Goal: Task Accomplishment & Management: Manage account settings

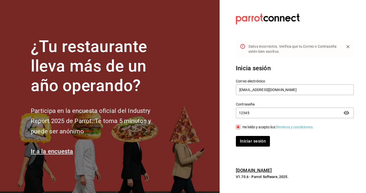
click at [255, 114] on input "12345" at bounding box center [288, 113] width 104 height 10
type input "54321"
click at [254, 140] on button "Iniciar sesión" at bounding box center [253, 141] width 34 height 11
click at [257, 144] on button "Iniciar sesión" at bounding box center [253, 141] width 34 height 11
click at [296, 89] on input "[EMAIL_ADDRESS][DOMAIN_NAME]" at bounding box center [295, 90] width 118 height 11
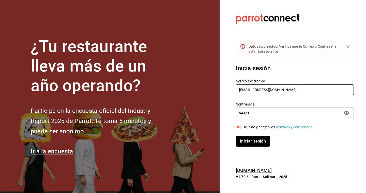
click at [296, 89] on input "nunezluckyfacturas@gmail.com" at bounding box center [295, 90] width 118 height 11
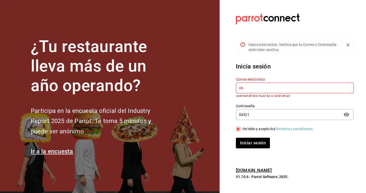
type input "n"
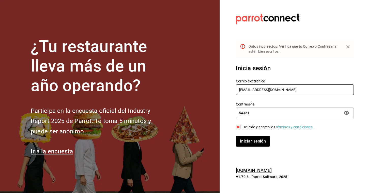
click at [285, 90] on input "nunezluckyfacturas@gmailo.com" at bounding box center [295, 90] width 118 height 11
type input "nunezluckyfacturas@gmail.com"
click at [276, 110] on input "54321" at bounding box center [288, 113] width 104 height 10
click at [262, 138] on button "Iniciar sesión" at bounding box center [253, 141] width 34 height 11
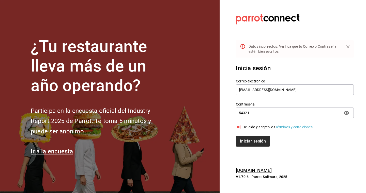
click at [253, 142] on button "Iniciar sesión" at bounding box center [253, 141] width 34 height 11
click at [255, 135] on div "Iniciar sesión" at bounding box center [292, 138] width 124 height 17
click at [256, 143] on button "Iniciar sesión" at bounding box center [253, 141] width 34 height 11
click at [246, 109] on input "54321" at bounding box center [288, 113] width 104 height 10
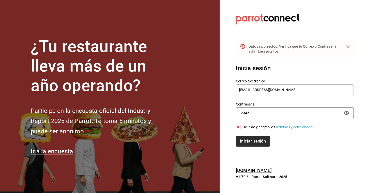
type input "12345"
click at [264, 138] on button "Iniciar sesión" at bounding box center [253, 141] width 34 height 11
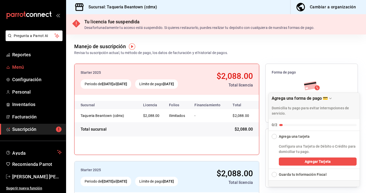
click at [23, 66] on span "Menú" at bounding box center [37, 67] width 50 height 7
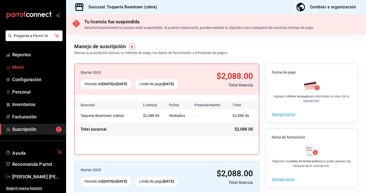
click at [21, 64] on link "Menú" at bounding box center [33, 67] width 66 height 11
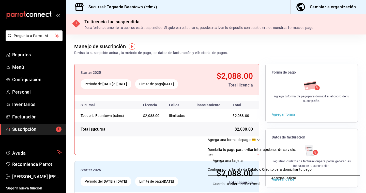
click at [21, 61] on ul "Reportes Menú Configuración Personal Inventarios Facturación Suscripción" at bounding box center [33, 92] width 66 height 86
click at [22, 56] on span "Reportes" at bounding box center [37, 54] width 50 height 7
click at [28, 99] on ul "Reportes Menú Configuración Personal Inventarios Facturación Suscripción" at bounding box center [33, 92] width 66 height 86
click at [26, 115] on span "Facturación" at bounding box center [37, 117] width 50 height 7
click at [30, 129] on span "Suscripción" at bounding box center [37, 129] width 50 height 7
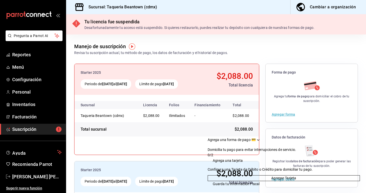
click at [29, 130] on span "Suscripción" at bounding box center [37, 129] width 50 height 7
